Goal: Information Seeking & Learning: Learn about a topic

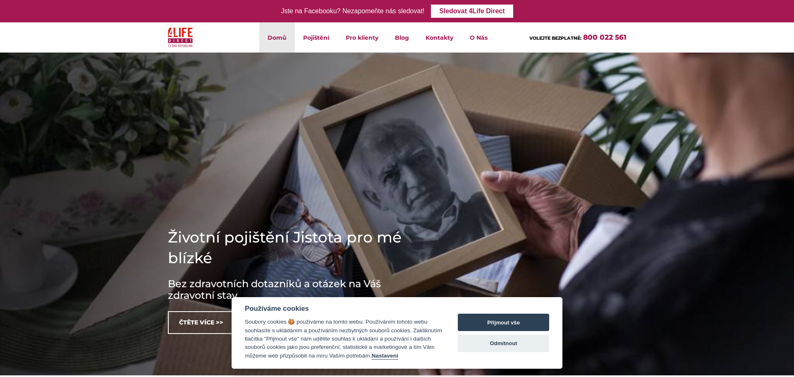
click at [484, 41] on li "O Nás Kdo jsme Kariéra" at bounding box center [478, 37] width 34 height 30
click at [490, 322] on button "Přijmout vše" at bounding box center [503, 321] width 91 height 17
checkbox input "true"
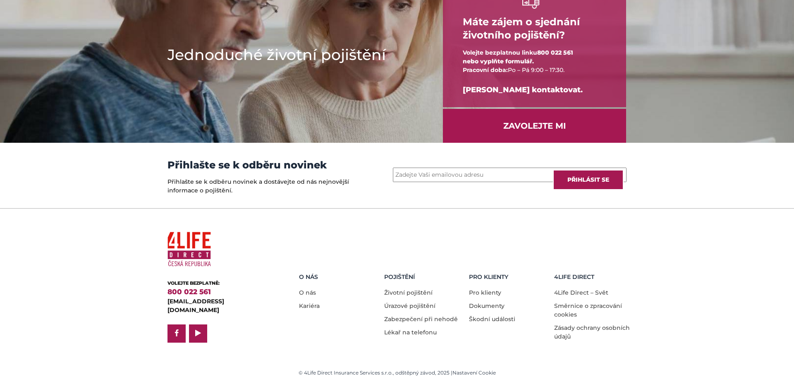
scroll to position [1085, 0]
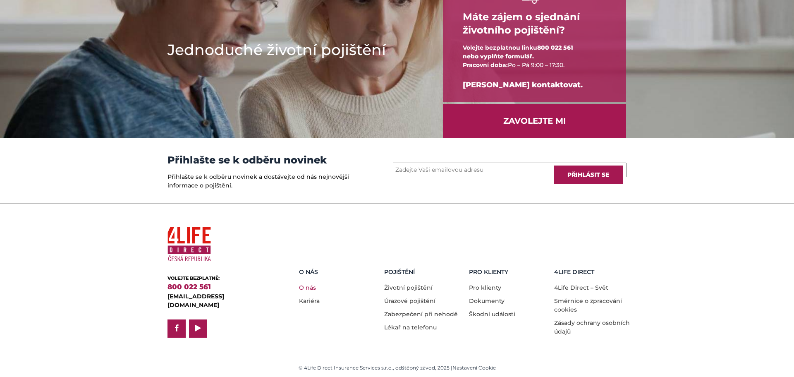
click at [307, 287] on link "O nás" at bounding box center [307, 287] width 17 height 7
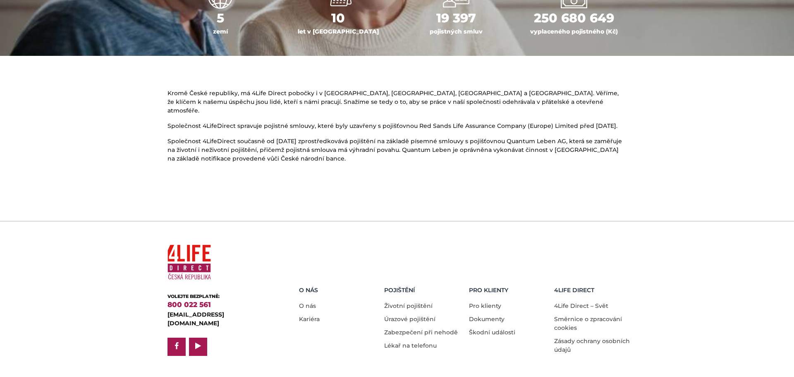
scroll to position [459, 0]
